Goal: Information Seeking & Learning: Learn about a topic

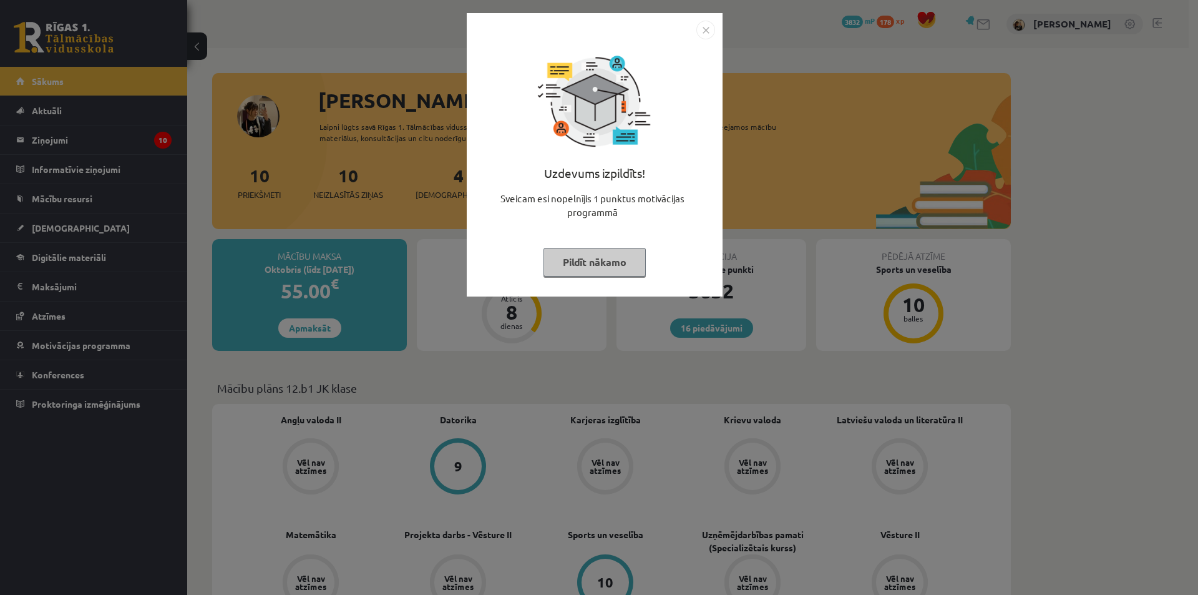
click at [701, 32] on img "Close" at bounding box center [705, 30] width 19 height 19
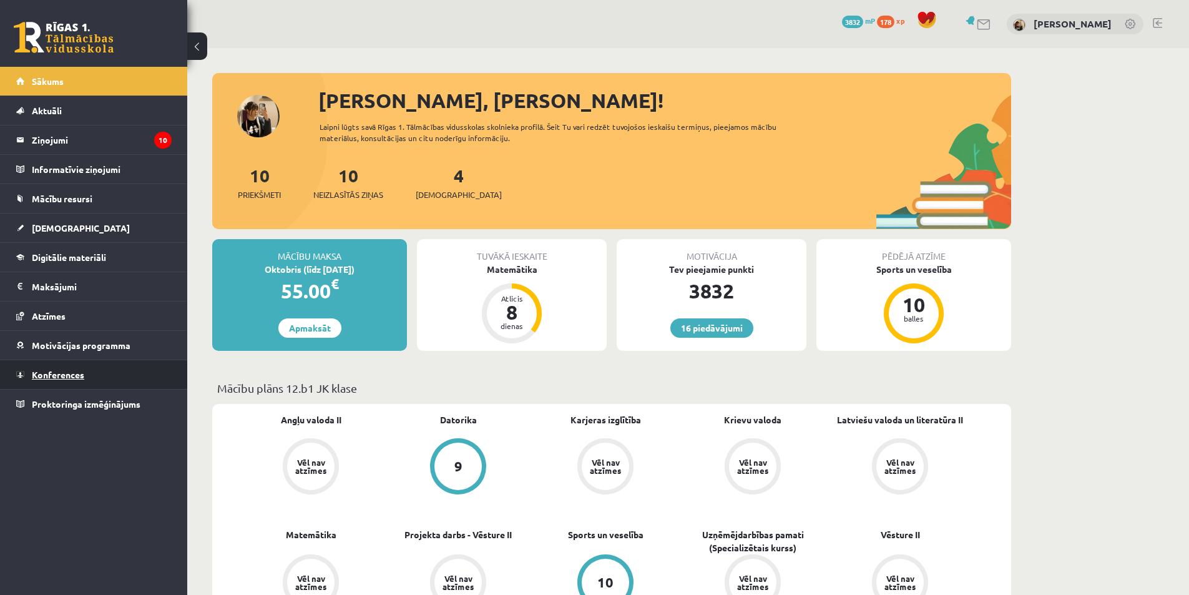
click at [45, 365] on link "Konferences" at bounding box center [93, 374] width 155 height 29
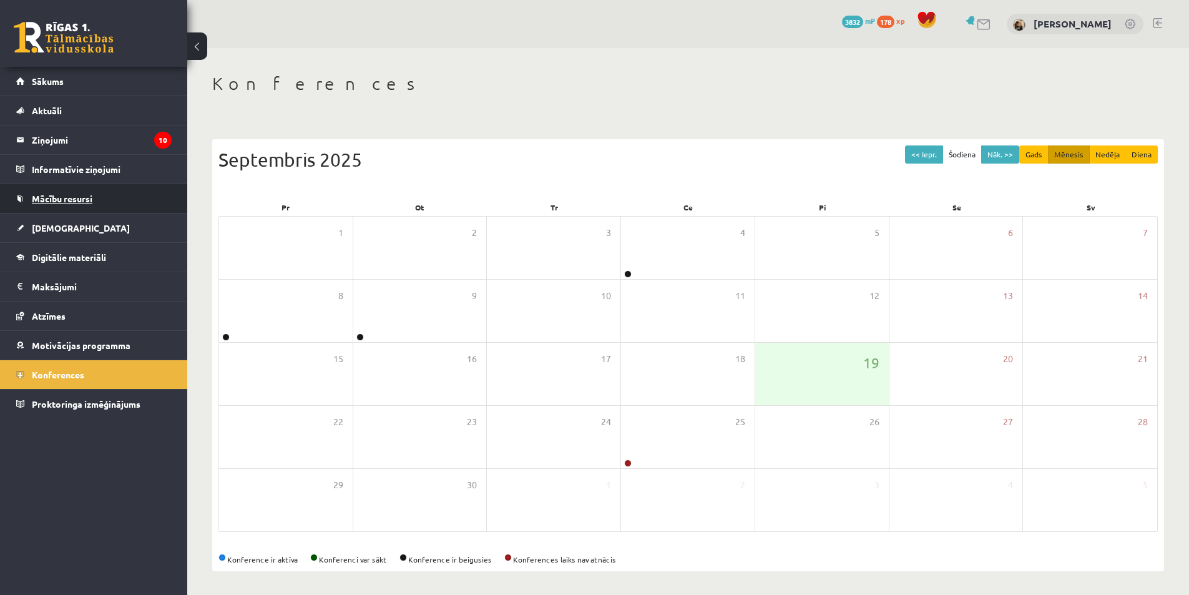
click at [79, 197] on span "Mācību resursi" at bounding box center [62, 198] width 61 height 11
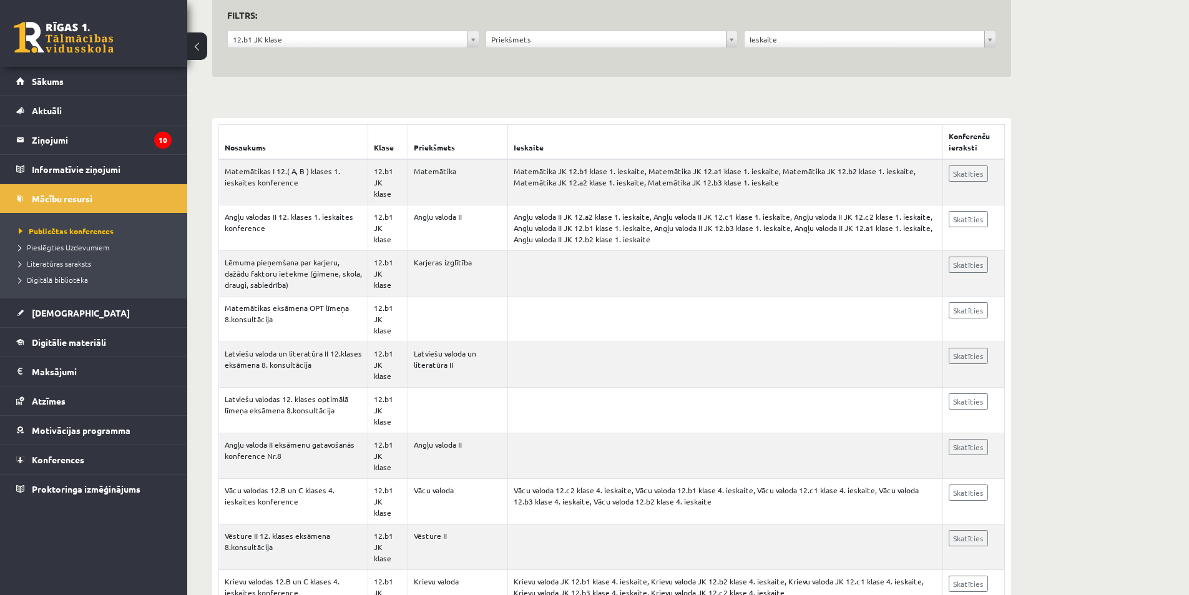
scroll to position [187, 0]
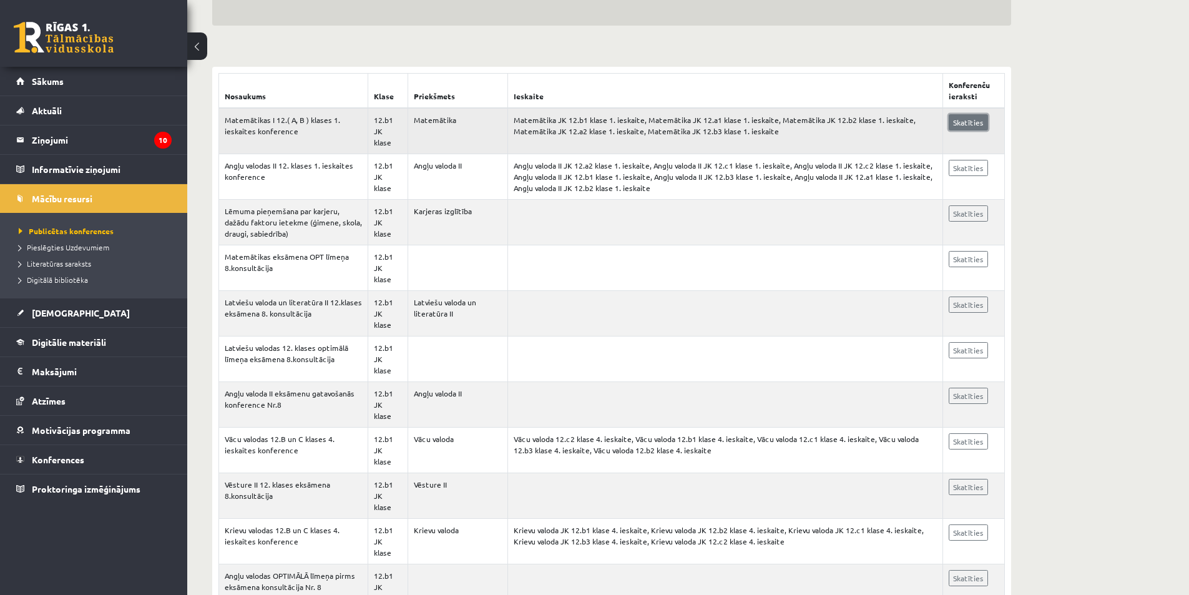
click at [971, 124] on link "Skatīties" at bounding box center [967, 122] width 39 height 16
